Goal: Information Seeking & Learning: Learn about a topic

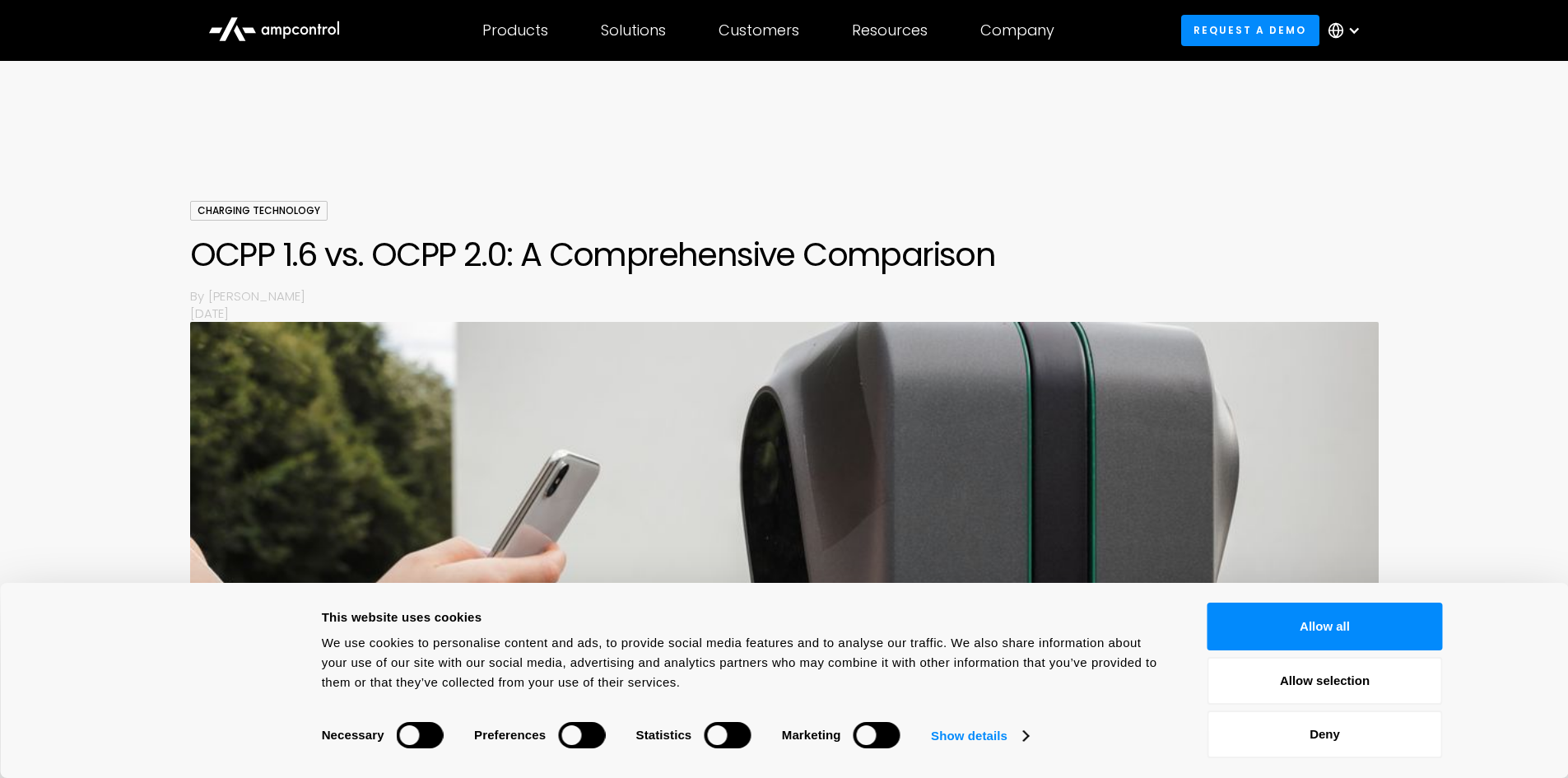
scroll to position [1399, 0]
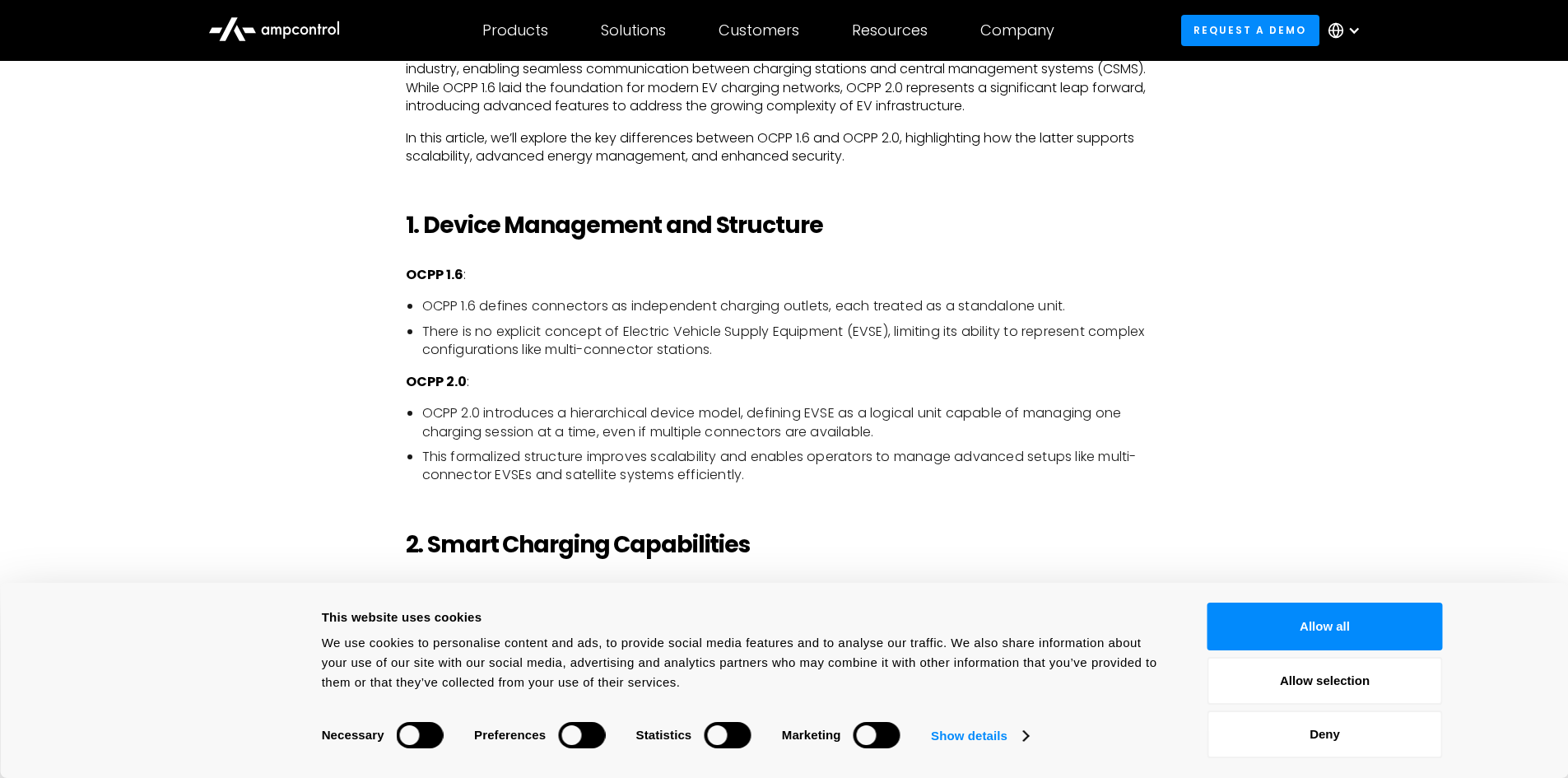
scroll to position [1235, 0]
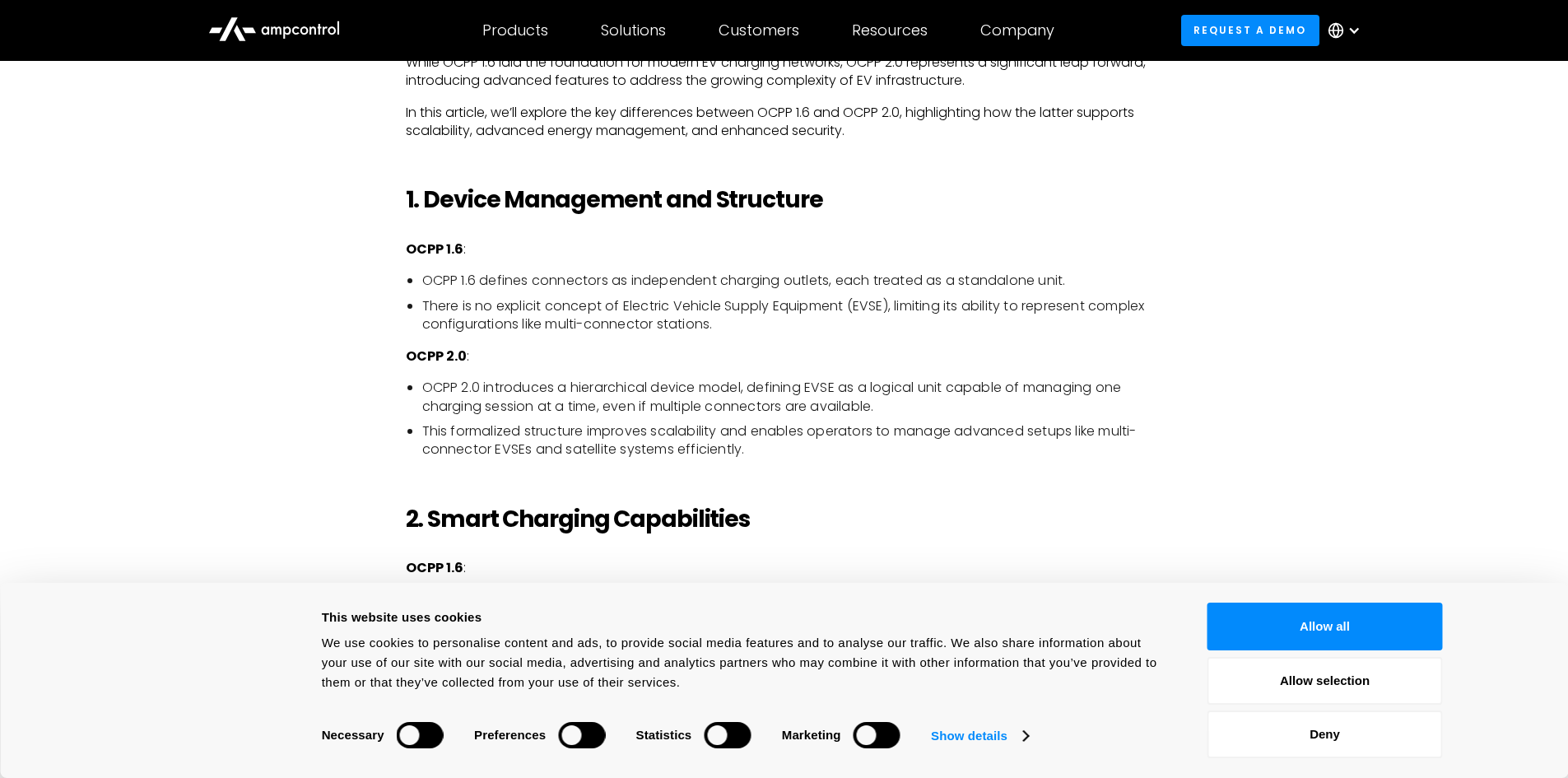
click at [1380, 713] on button "Deny" at bounding box center [1325, 734] width 235 height 48
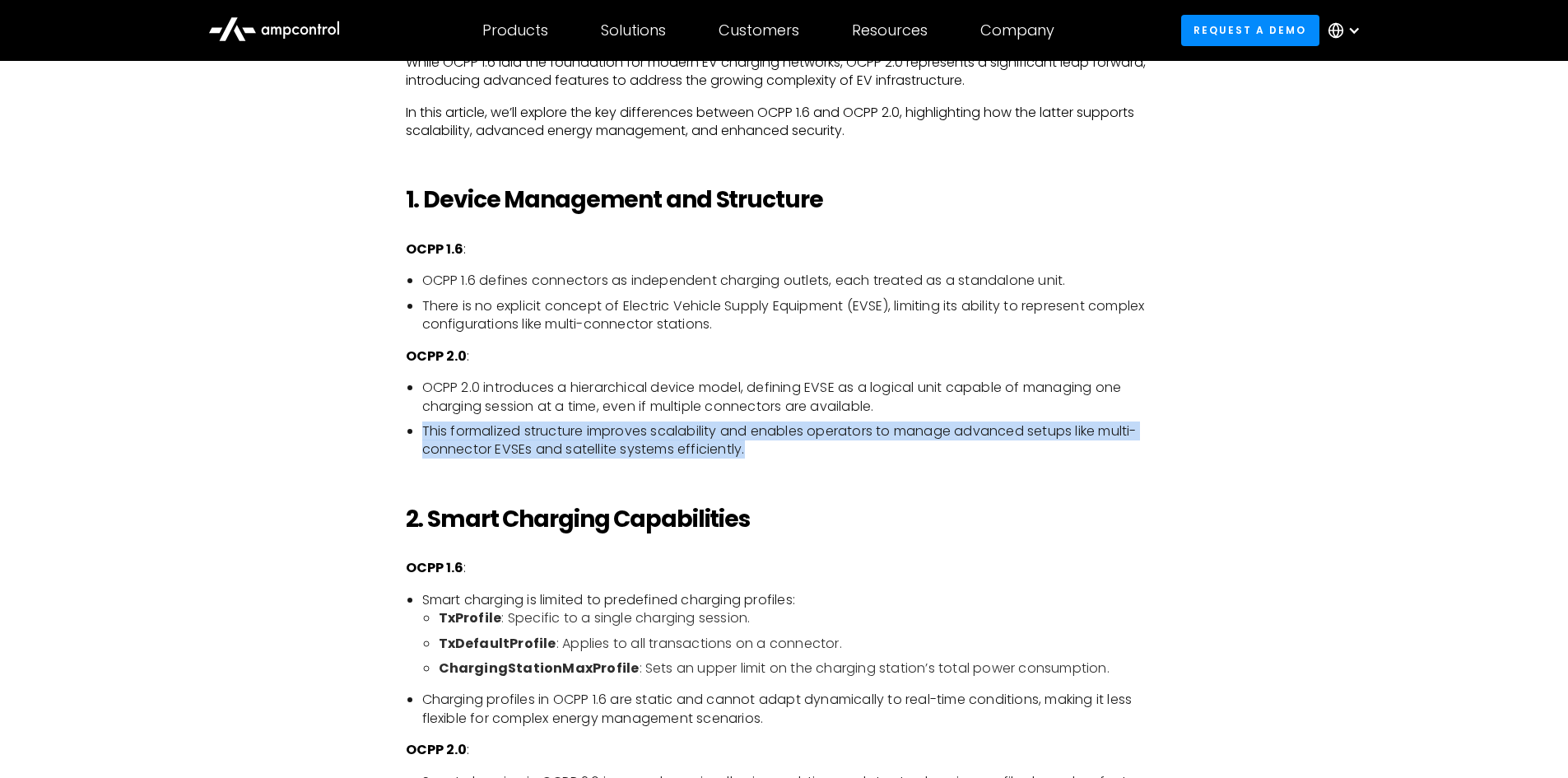
drag, startPoint x: 420, startPoint y: 425, endPoint x: 797, endPoint y: 451, distance: 377.9
click at [797, 451] on ul "OCPP 2.0 introduces a hierarchical device model, defining EVSE as a logical uni…" at bounding box center [784, 419] width 757 height 81
click at [797, 451] on li "This formalized structure improves scalability and enables operators to manage …" at bounding box center [792, 440] width 741 height 37
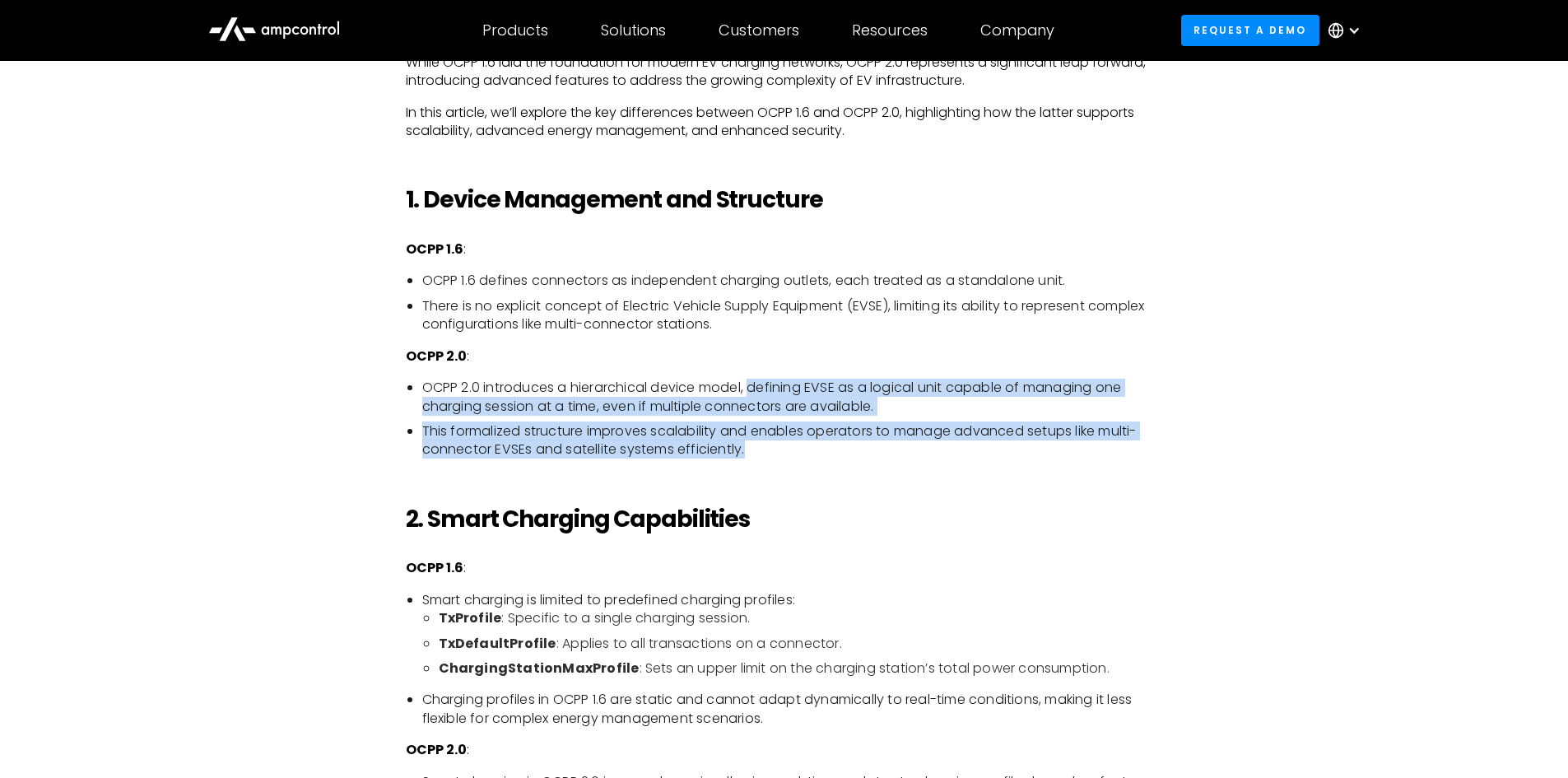
drag, startPoint x: 797, startPoint y: 451, endPoint x: 796, endPoint y: 374, distance: 77.0
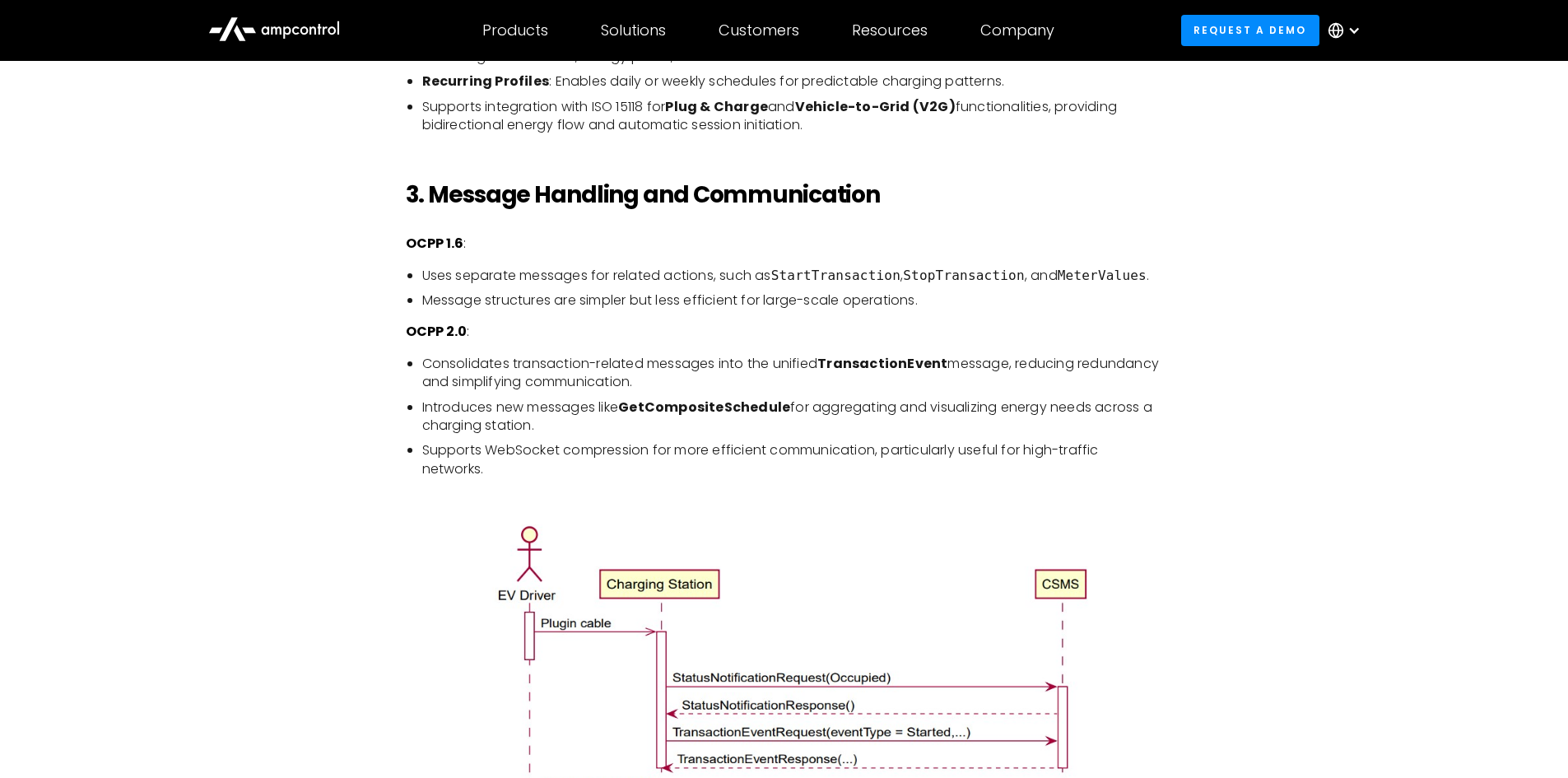
scroll to position [1976, 0]
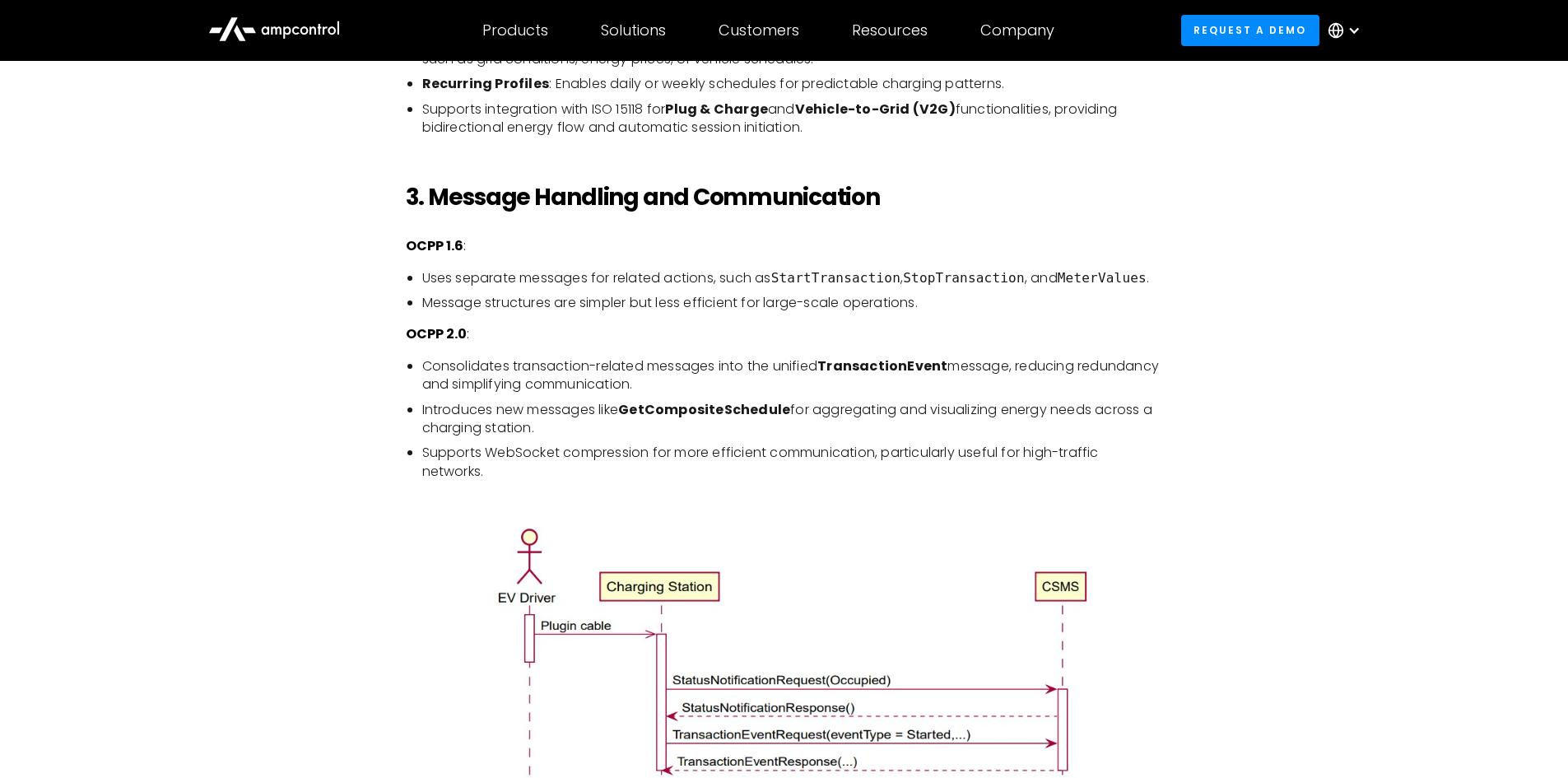
drag, startPoint x: 406, startPoint y: 227, endPoint x: 280, endPoint y: 219, distance: 126.3
click at [881, 295] on li "Message structures are simpler but less efficient for large-scale operations." at bounding box center [792, 303] width 741 height 18
drag, startPoint x: 873, startPoint y: 297, endPoint x: 779, endPoint y: 291, distance: 94.2
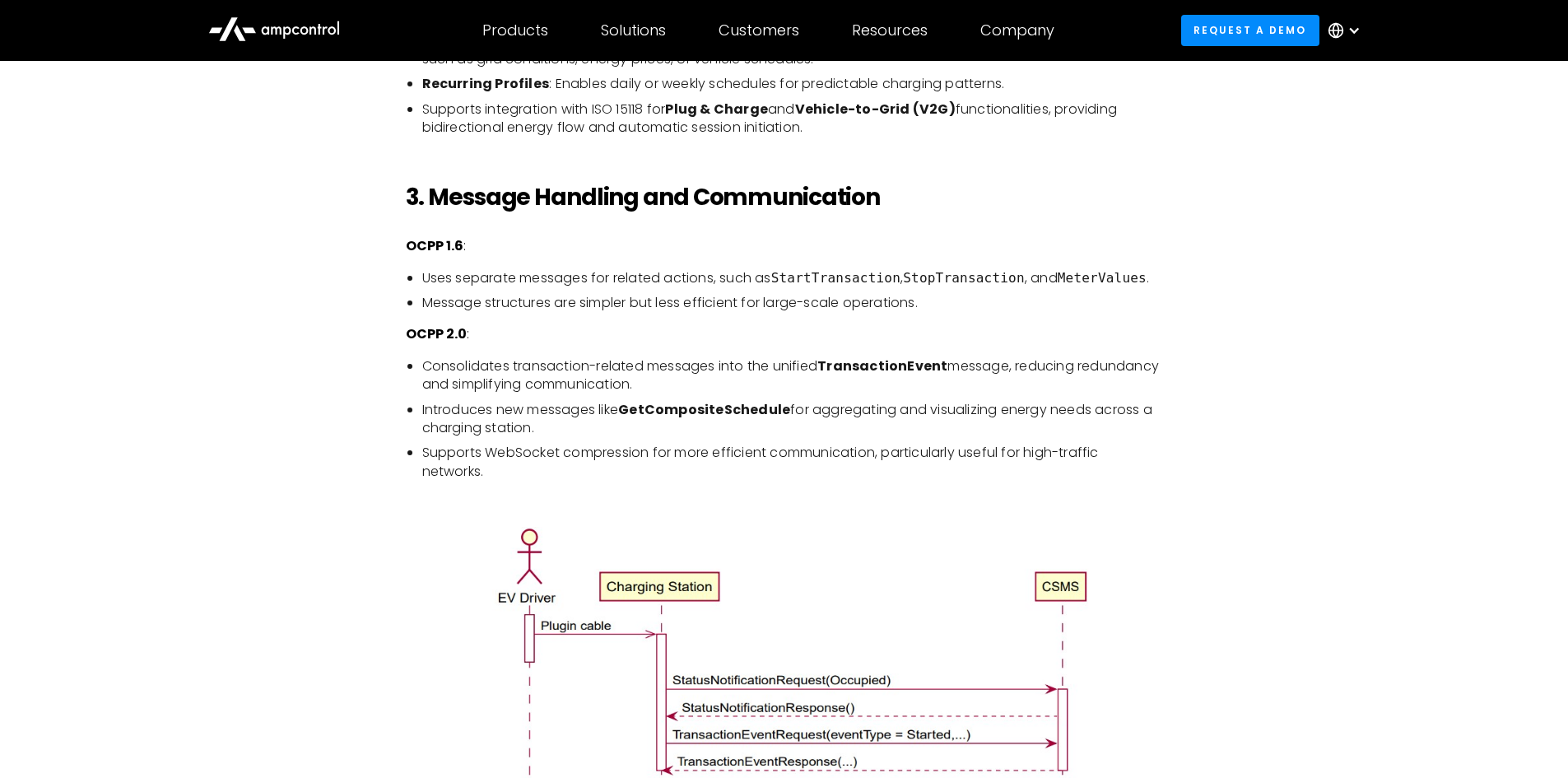
click at [779, 291] on ul "Uses separate messages for related actions, such as StartTransaction , StopTran…" at bounding box center [784, 291] width 757 height 44
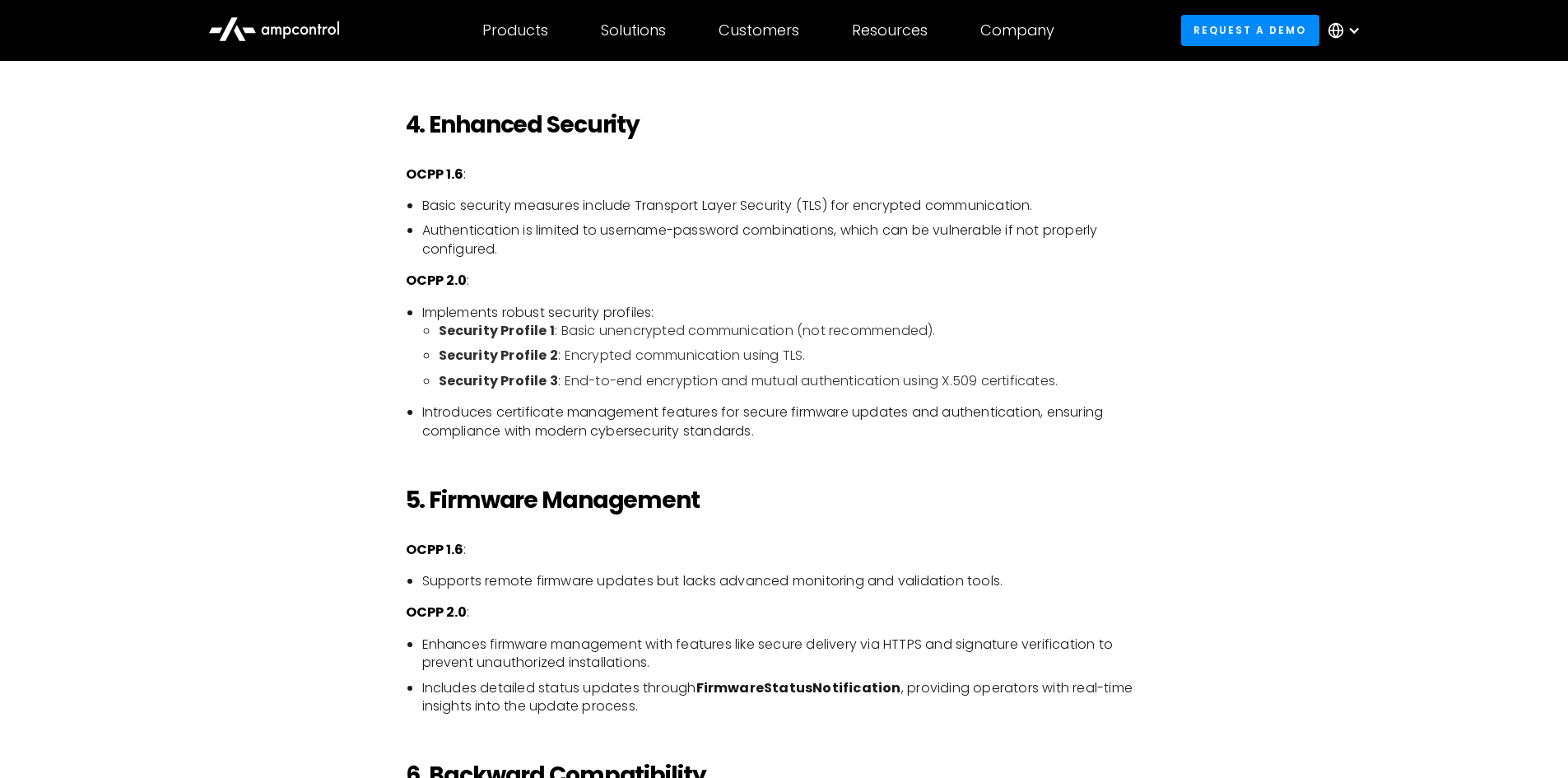
scroll to position [3046, 0]
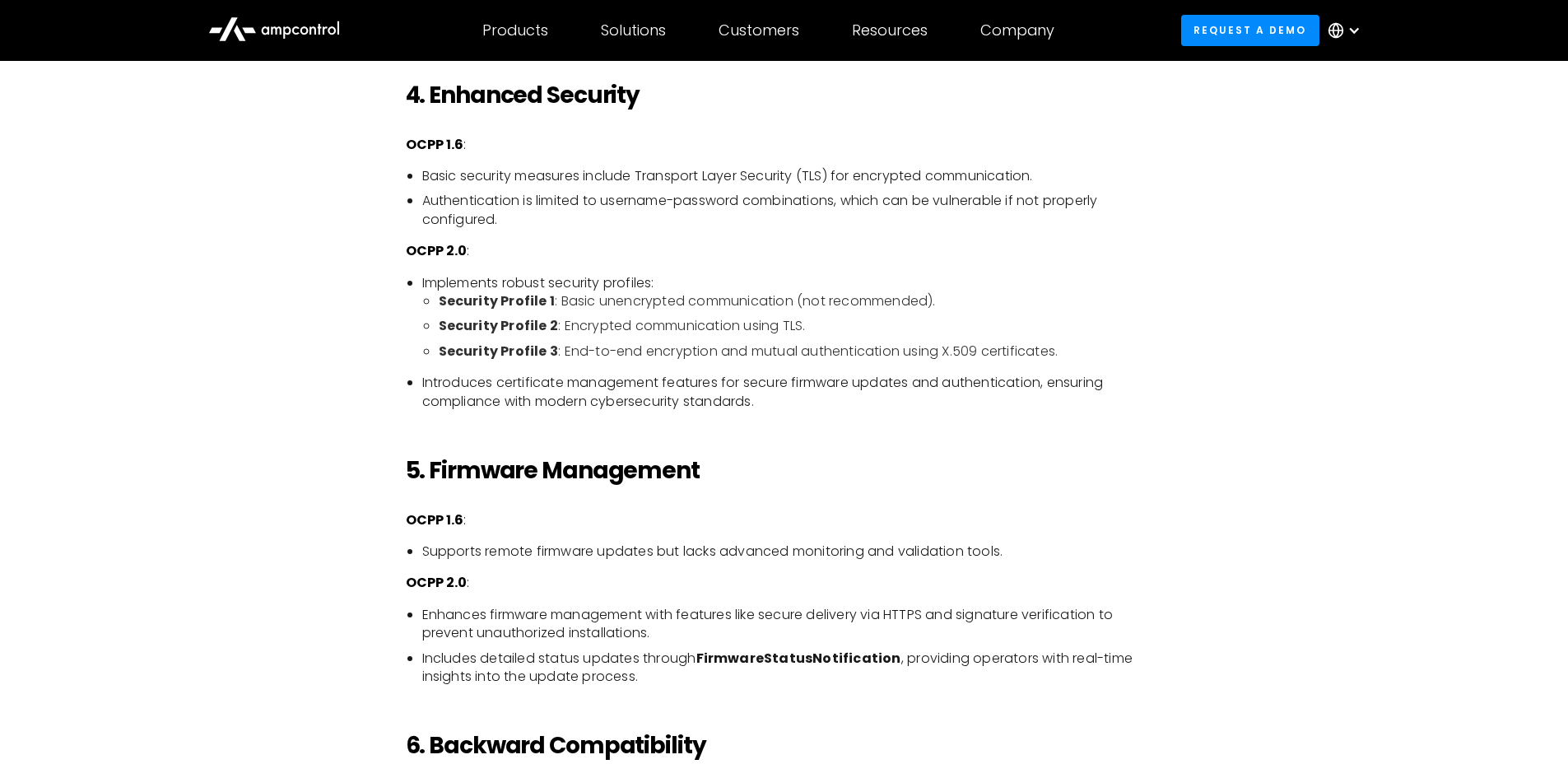
click at [592, 402] on li "Introduces certificate management features for secure firmware updates and auth…" at bounding box center [792, 392] width 741 height 37
click at [603, 345] on li "Security Profile 3 : End-to-end encryption and mutual authentication using X.50…" at bounding box center [800, 351] width 725 height 18
click at [603, 311] on ul "Security Profile 1 : Basic unencrypted communication (not recommended). Securit…" at bounding box center [792, 326] width 741 height 69
click at [602, 301] on li "Security Profile 1 : Basic unencrypted communication (not recommended)." at bounding box center [800, 301] width 725 height 18
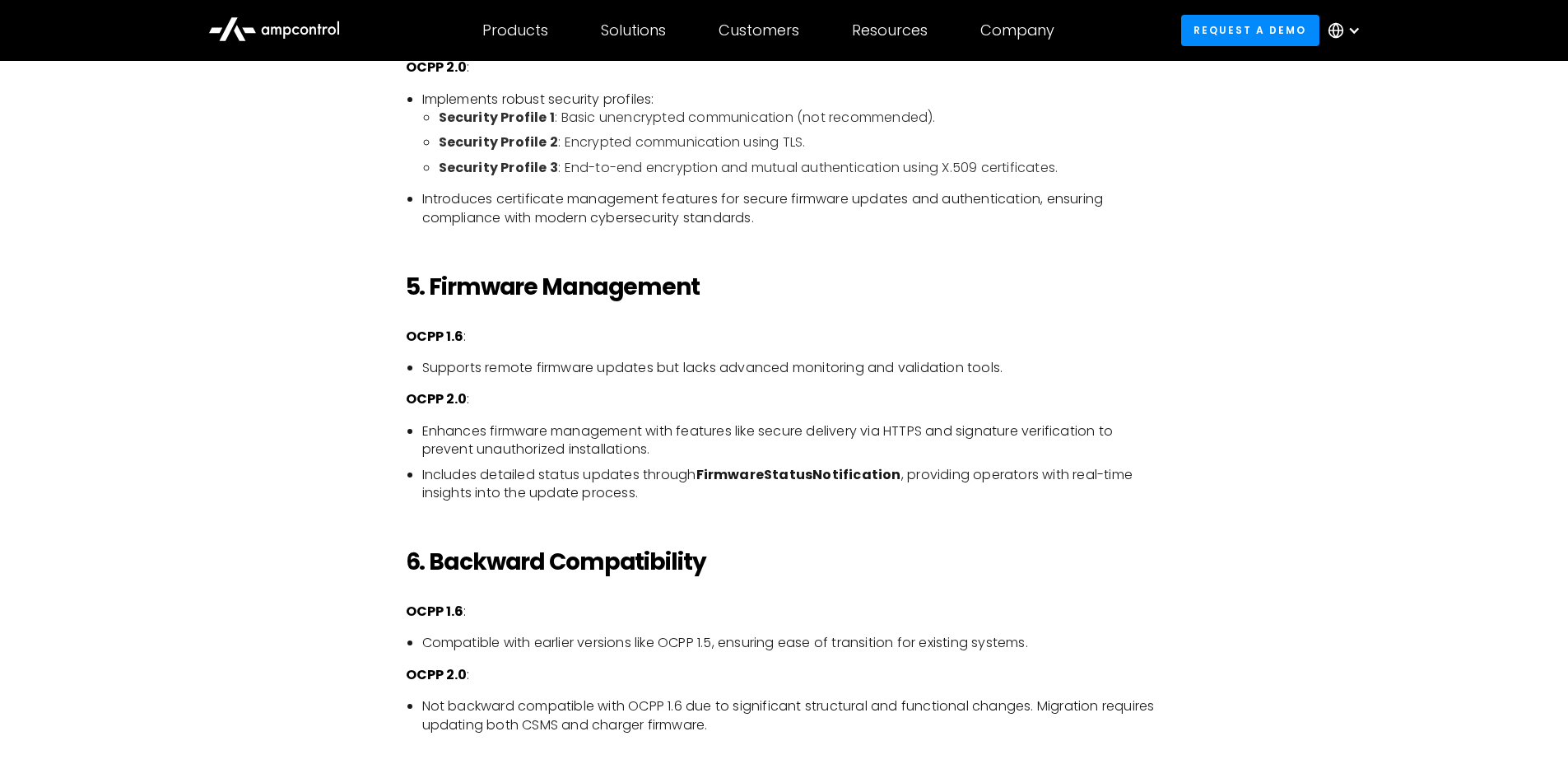
scroll to position [3211, 0]
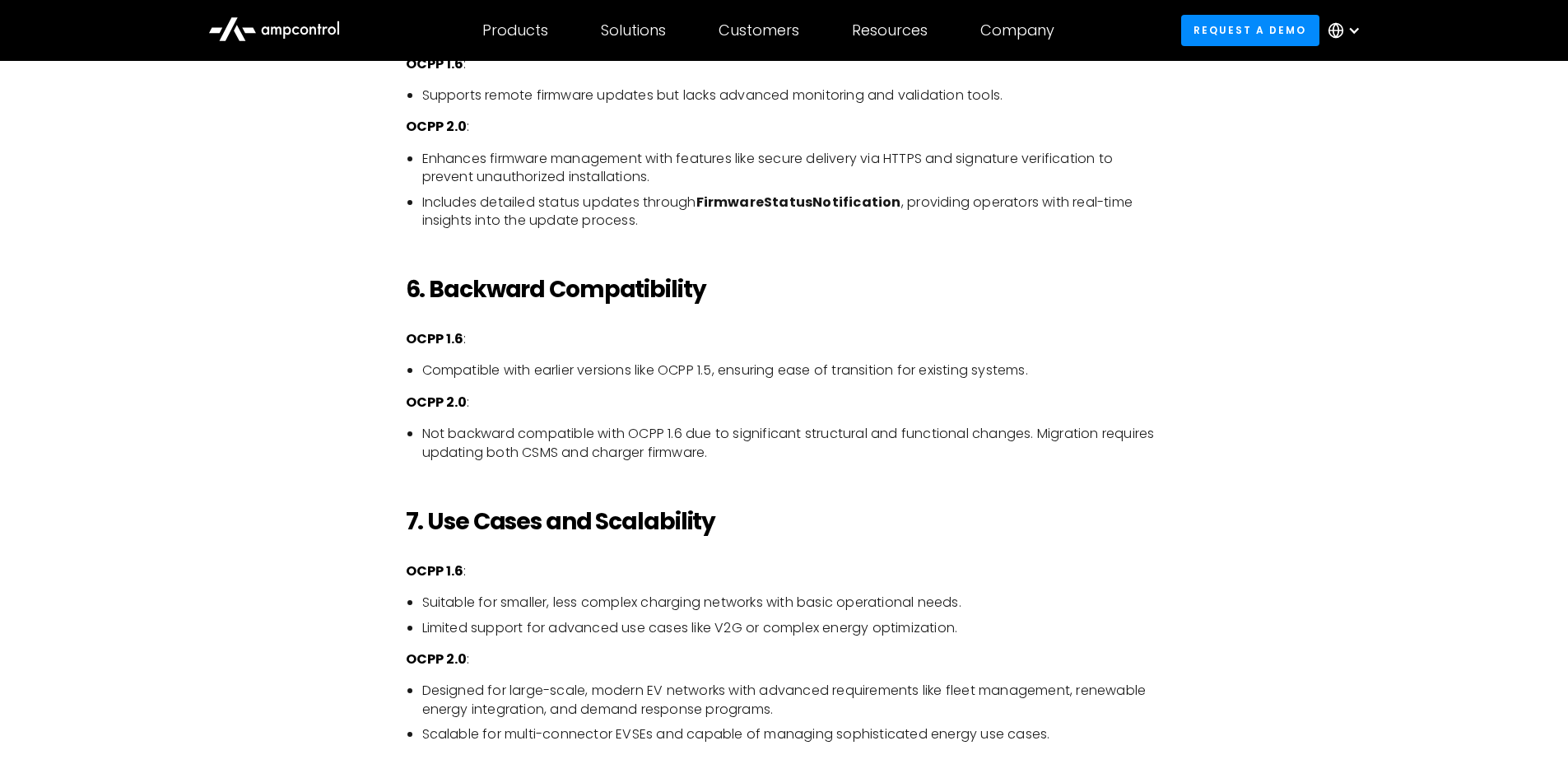
scroll to position [3540, 0]
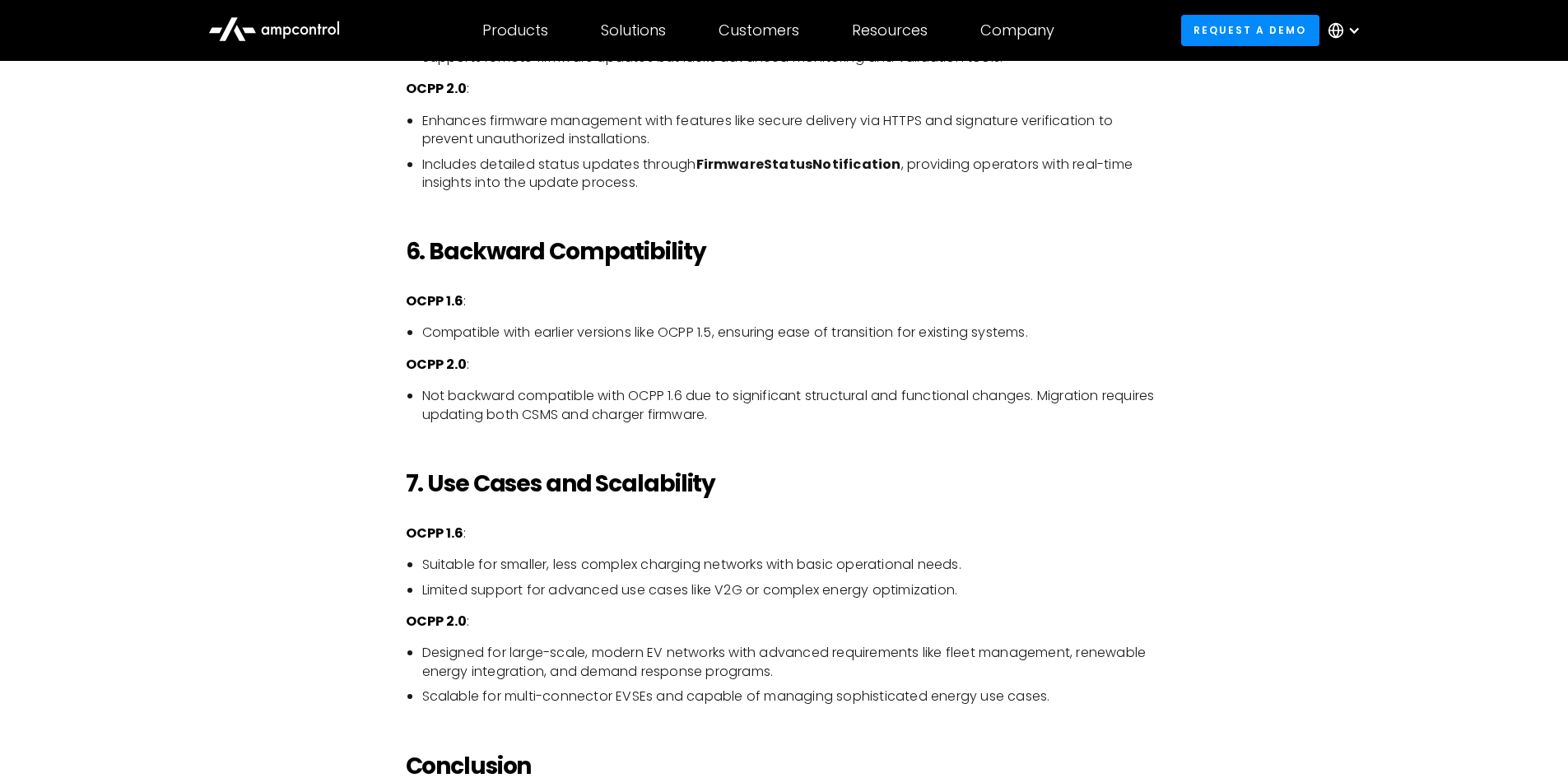
click at [967, 483] on h2 "7. Use Cases and Scalability" at bounding box center [784, 484] width 757 height 28
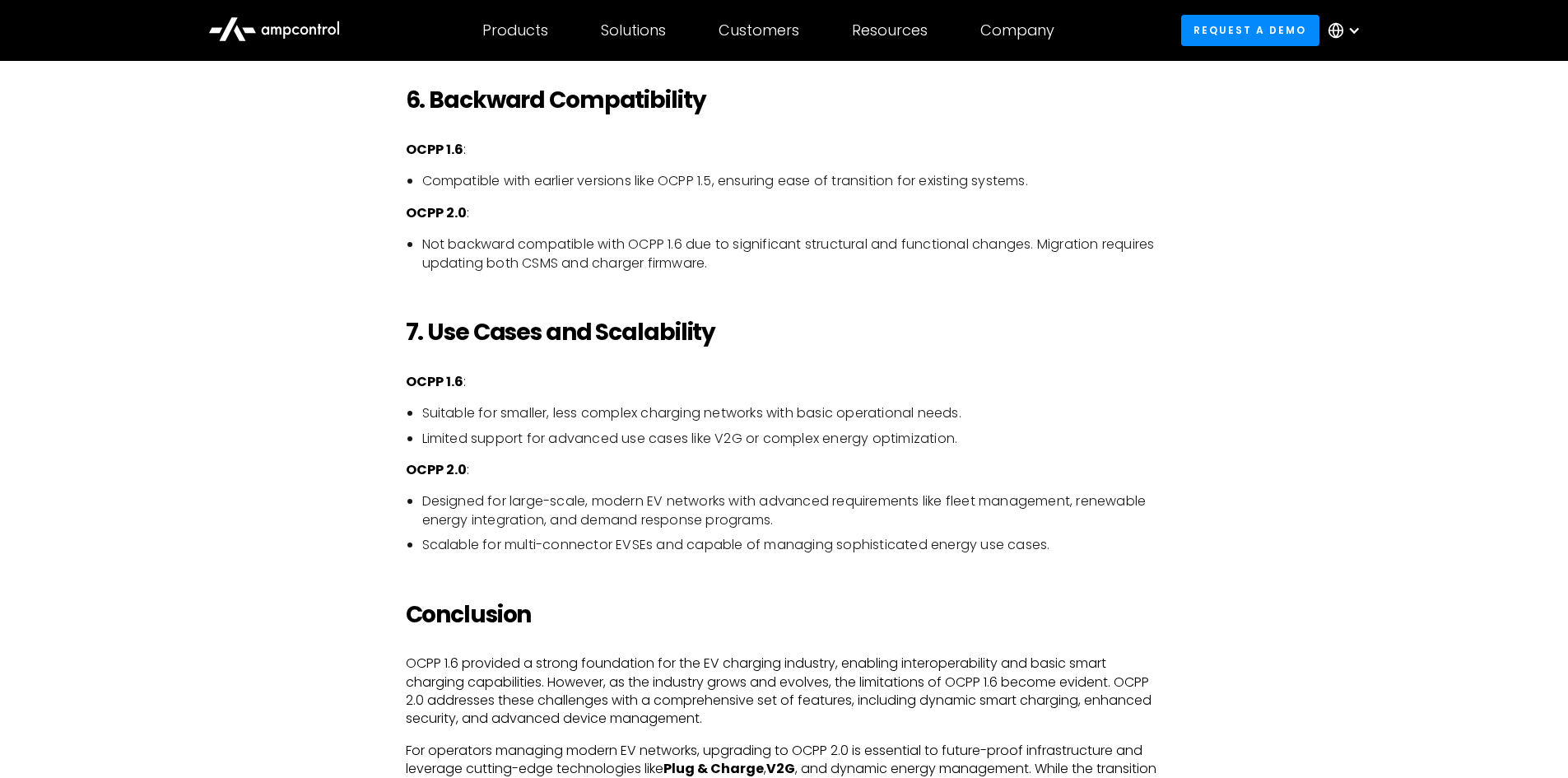
scroll to position [3705, 0]
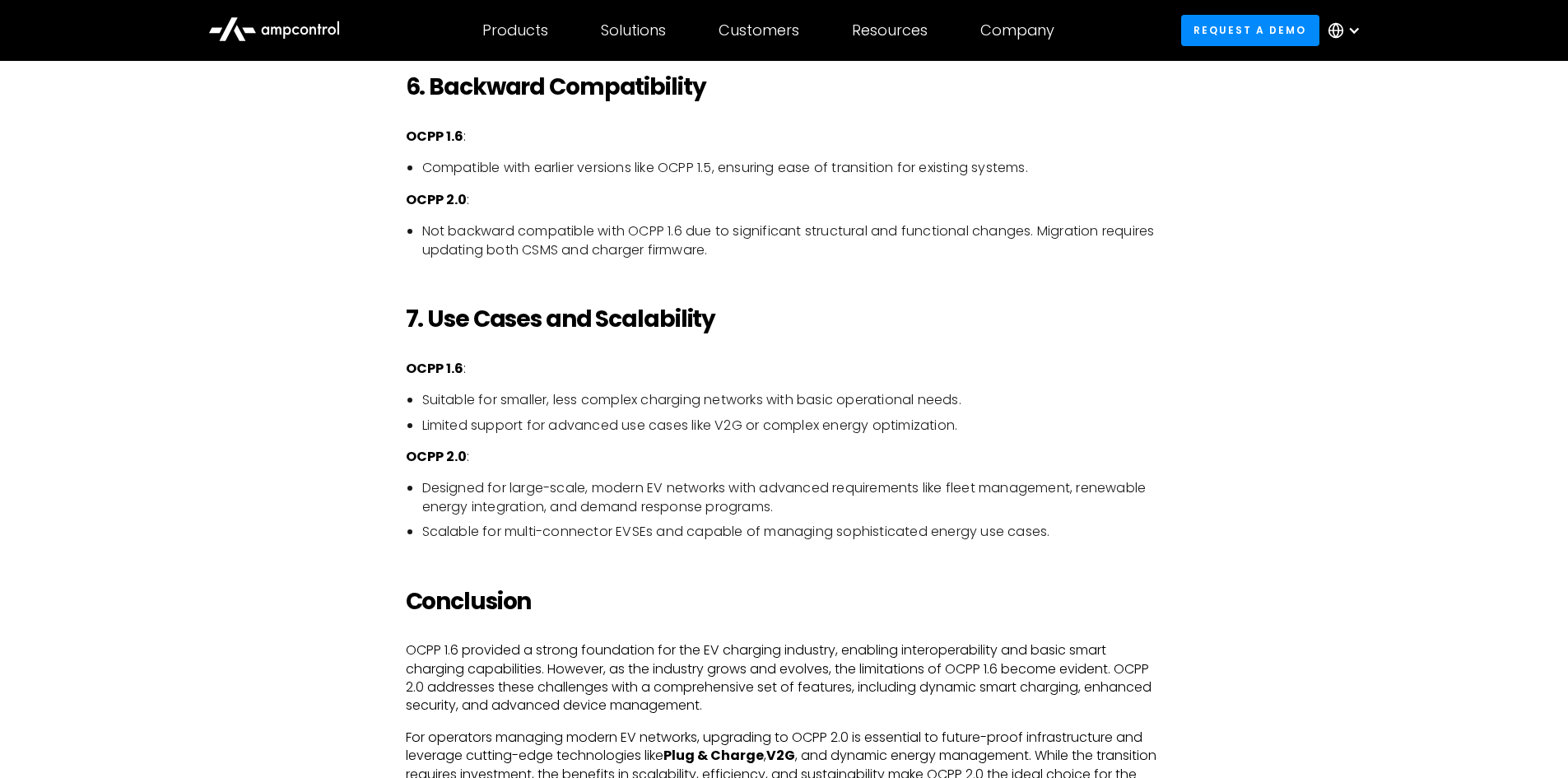
click at [789, 449] on p "OCPP 2.0 :" at bounding box center [784, 457] width 757 height 18
click at [762, 394] on li "Suitable for smaller, less complex charging networks with basic operational nee…" at bounding box center [792, 400] width 741 height 18
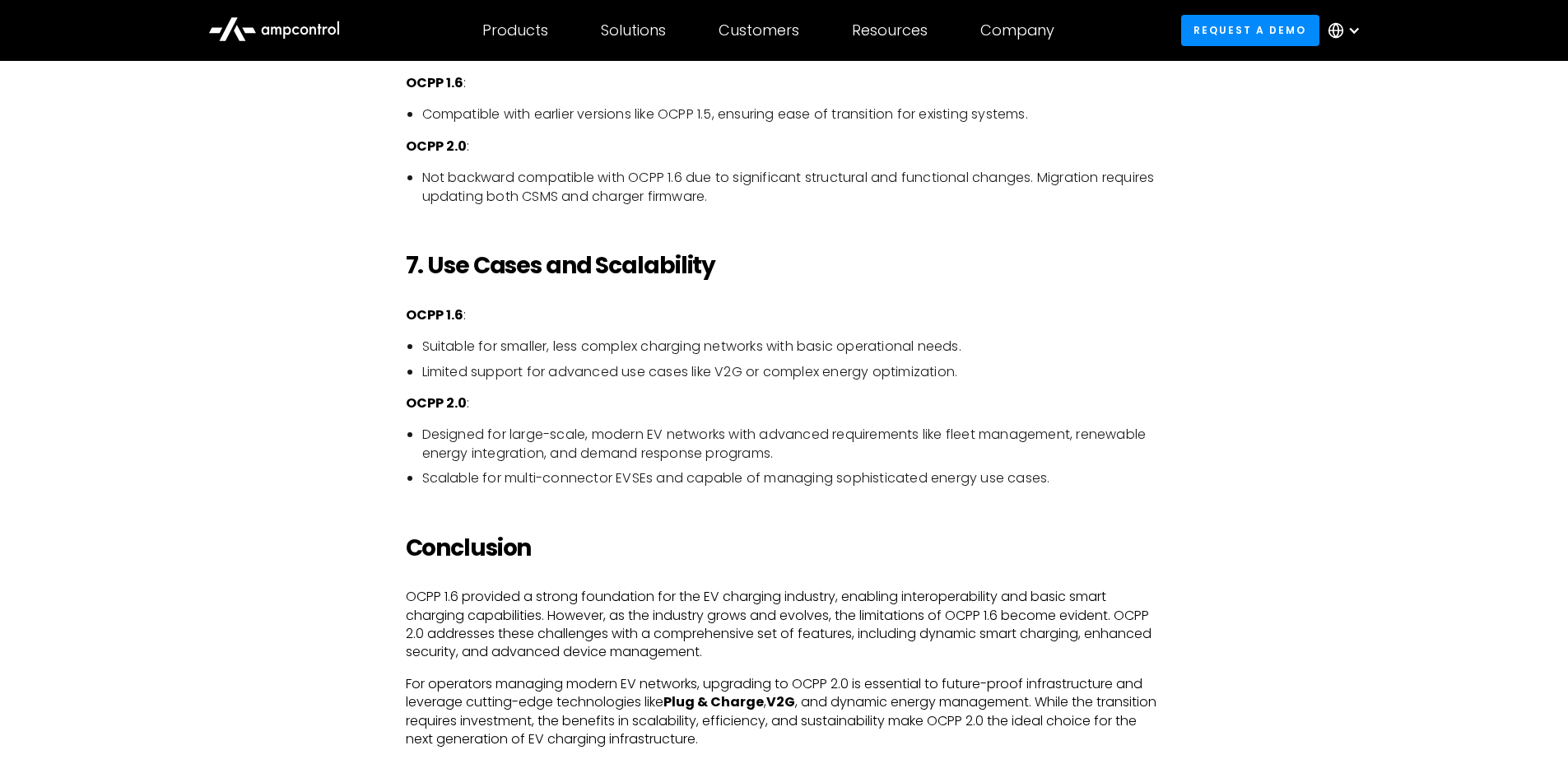
scroll to position [3787, 0]
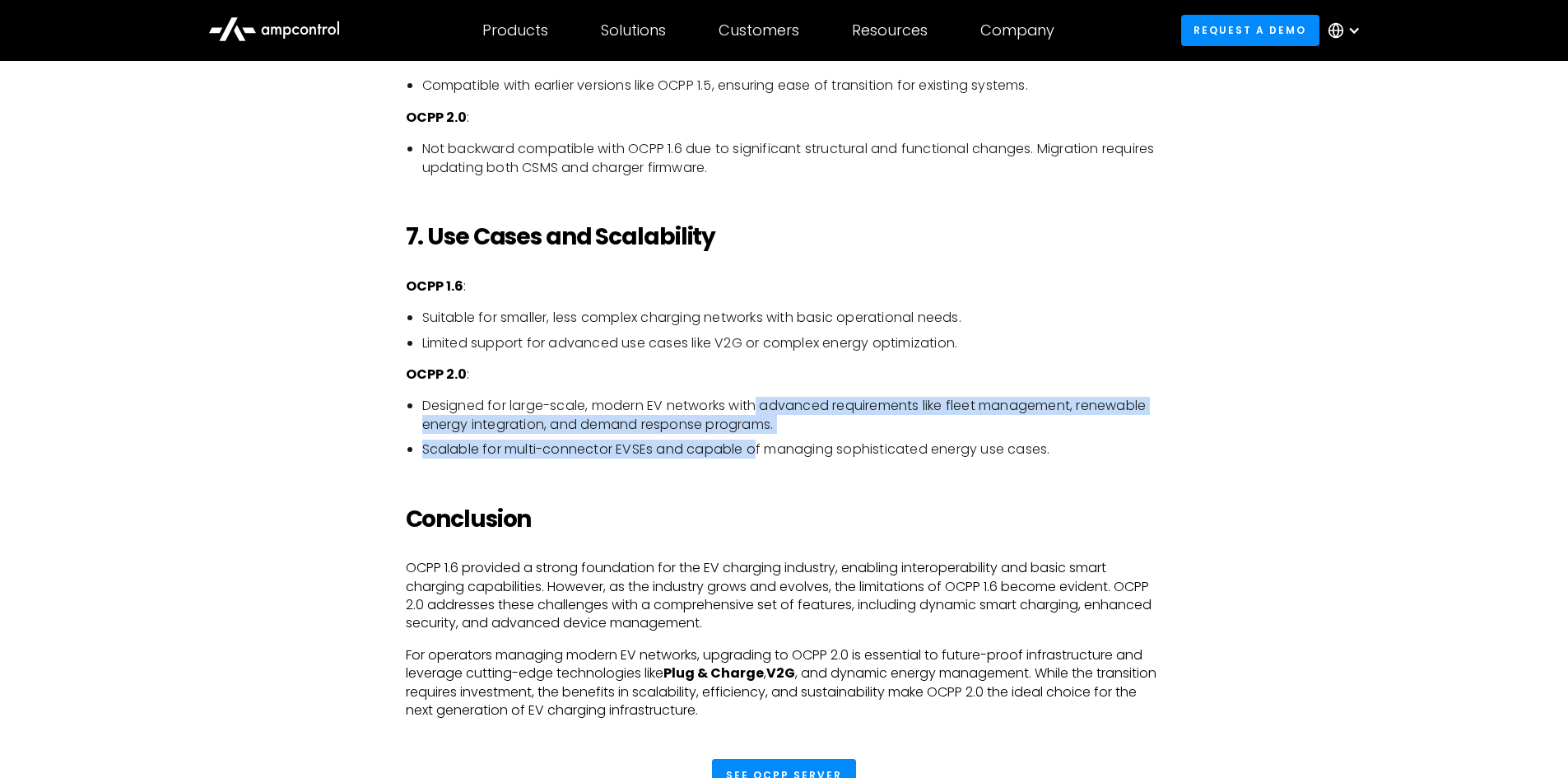
drag, startPoint x: 757, startPoint y: 397, endPoint x: 757, endPoint y: 447, distance: 50.0
click at [758, 446] on ul "Designed for large-scale, modern EV networks with advanced requirements like fl…" at bounding box center [784, 427] width 757 height 61
click at [757, 447] on li "Scalable for multi-connector EVSEs and capable of managing sophisticated energy…" at bounding box center [792, 449] width 741 height 18
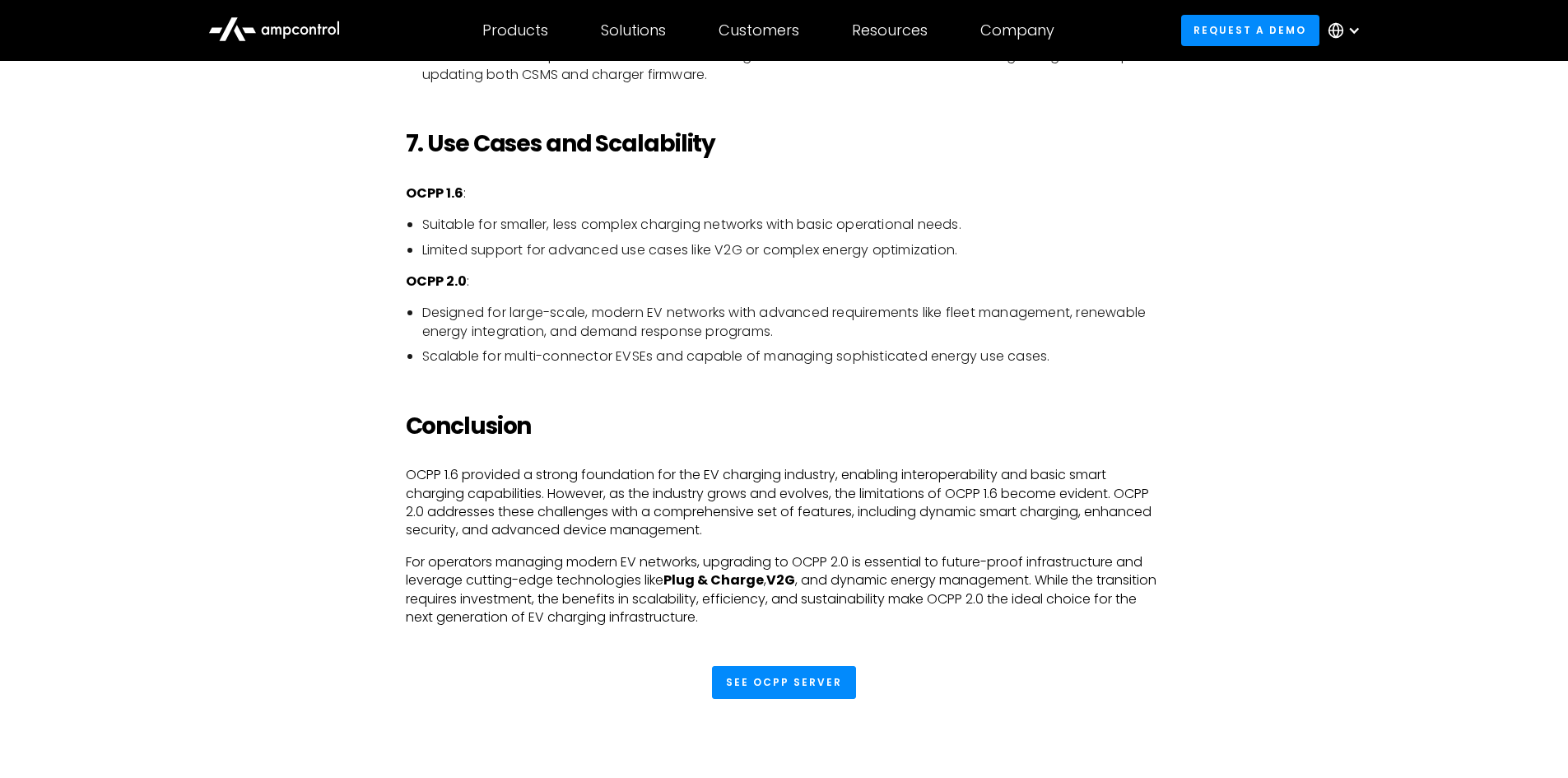
scroll to position [3952, 0]
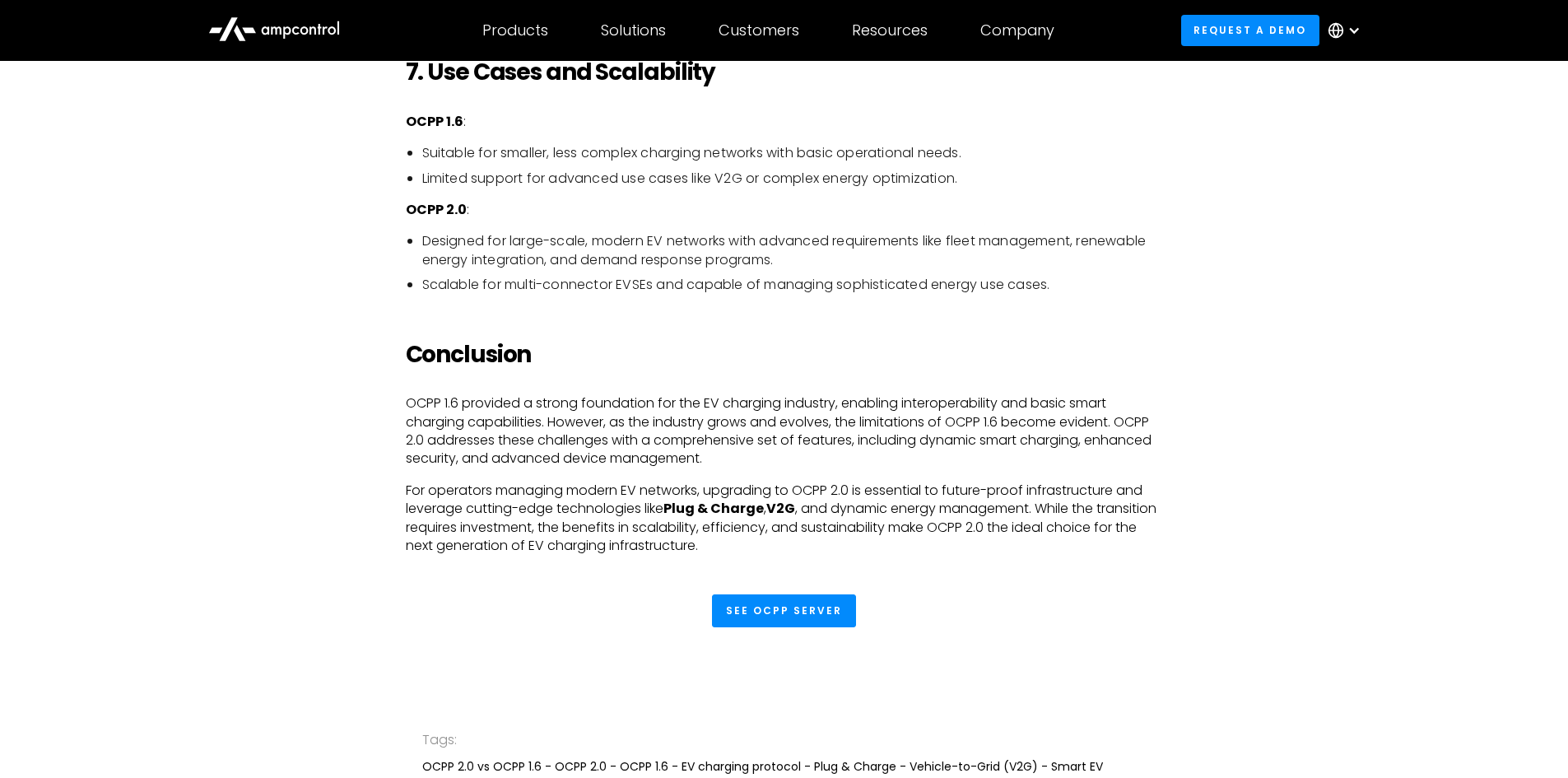
click at [864, 399] on p "OCPP 1.6 provided a strong foundation for the EV charging industry, enabling in…" at bounding box center [784, 431] width 757 height 74
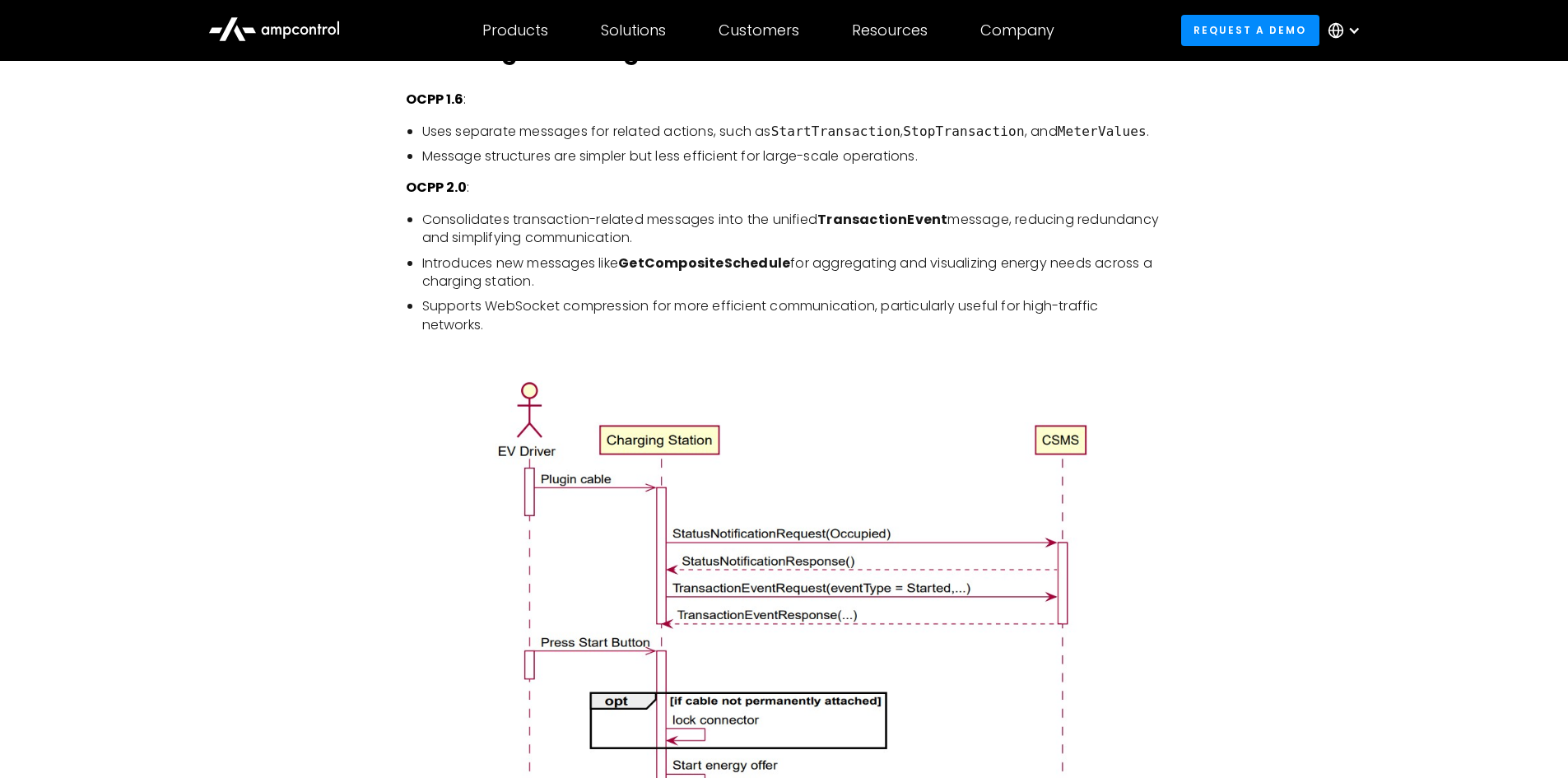
scroll to position [1700, 0]
